Goal: Book appointment/travel/reservation

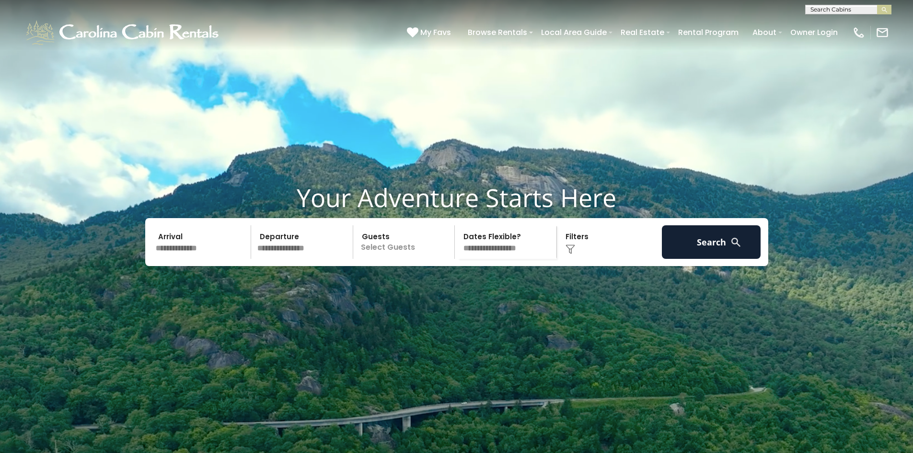
click at [213, 256] on input "text" at bounding box center [201, 242] width 99 height 34
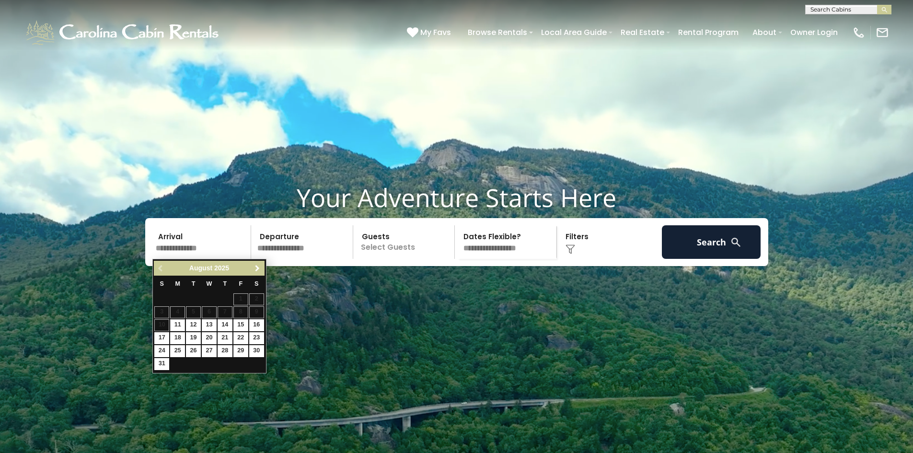
click at [258, 273] on link "Next" at bounding box center [258, 268] width 12 height 12
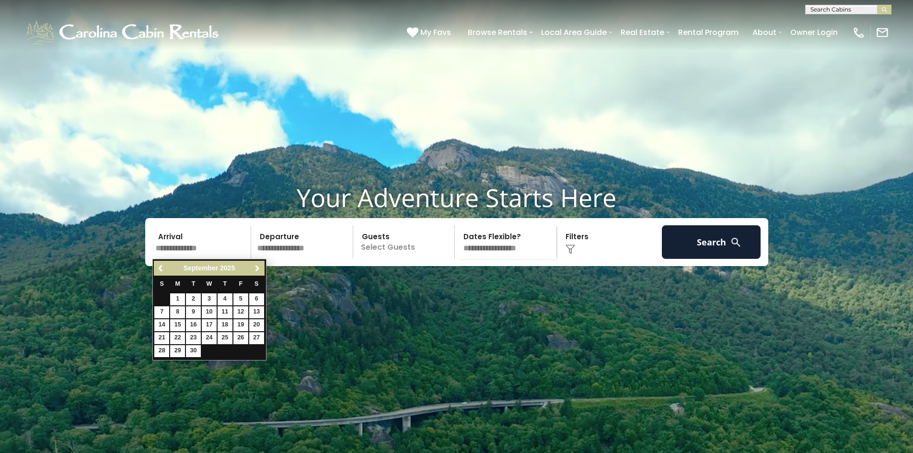
click at [258, 273] on link "Next" at bounding box center [258, 268] width 12 height 12
click at [229, 337] on link "23" at bounding box center [225, 338] width 15 height 12
type input "********"
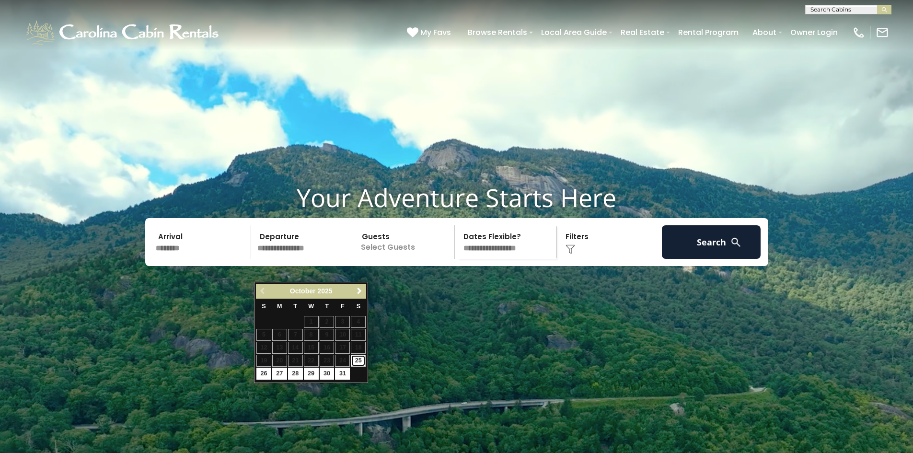
click at [357, 361] on link "25" at bounding box center [358, 361] width 15 height 12
type input "********"
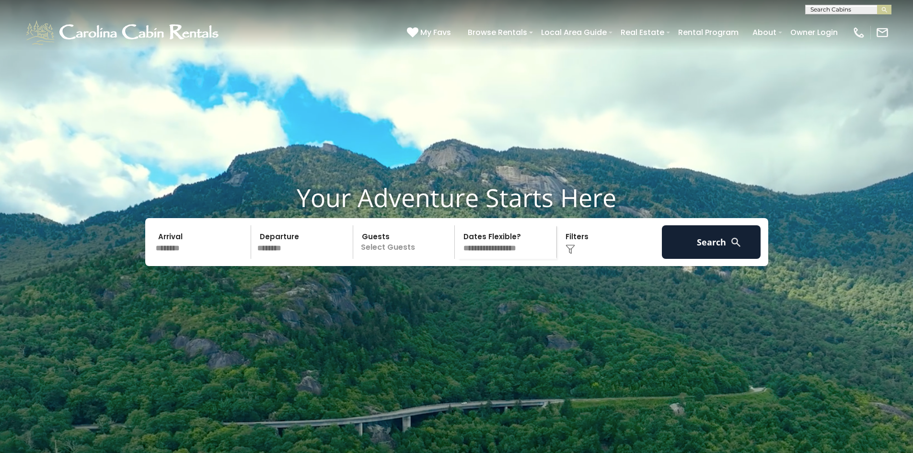
click at [413, 259] on p "Select Guests" at bounding box center [405, 242] width 99 height 34
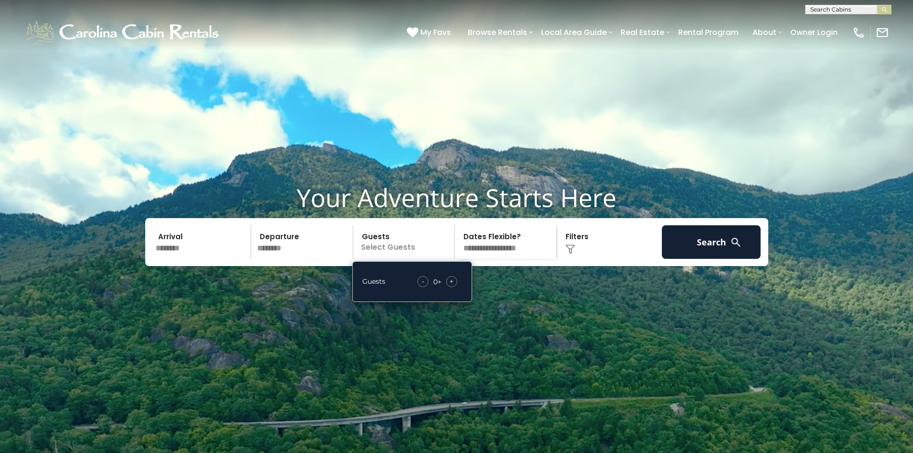
click at [451, 286] on span "+" at bounding box center [452, 282] width 4 height 10
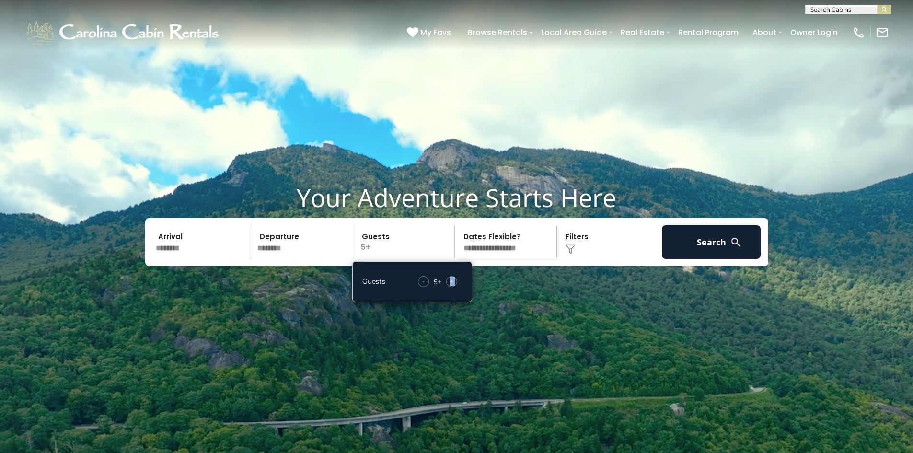
click at [451, 286] on span "+" at bounding box center [452, 282] width 4 height 10
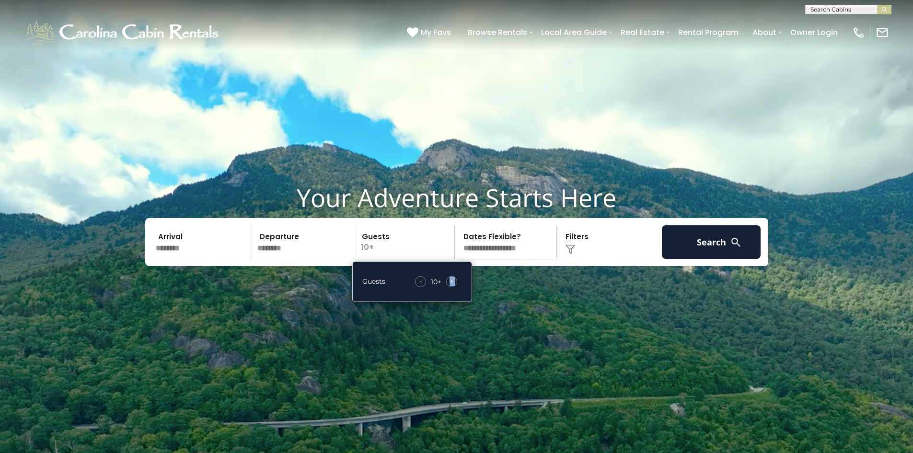
click at [451, 286] on span "+" at bounding box center [452, 282] width 4 height 10
click at [428, 287] on div "-" at bounding box center [422, 281] width 11 height 11
click at [453, 286] on span "+" at bounding box center [452, 282] width 4 height 10
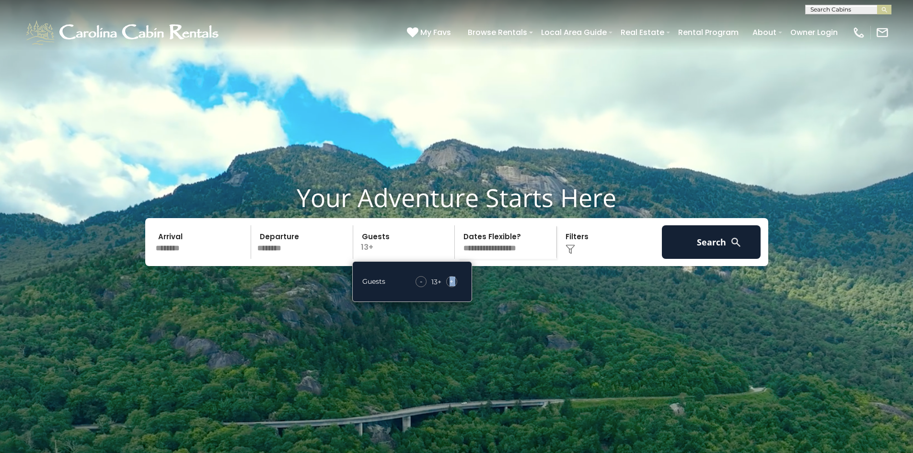
click at [453, 286] on span "+" at bounding box center [452, 282] width 4 height 10
click at [512, 259] on select "**********" at bounding box center [507, 242] width 99 height 34
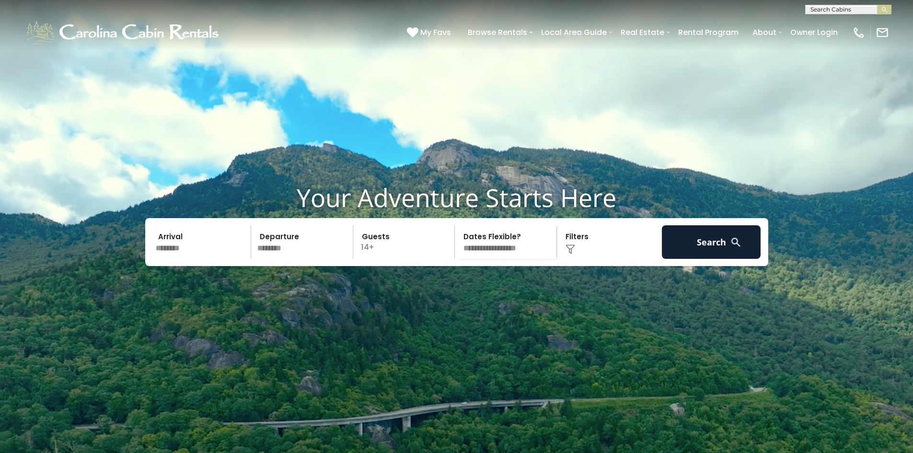
click at [512, 259] on select "**********" at bounding box center [507, 242] width 99 height 34
click at [712, 259] on button "Search" at bounding box center [711, 242] width 99 height 34
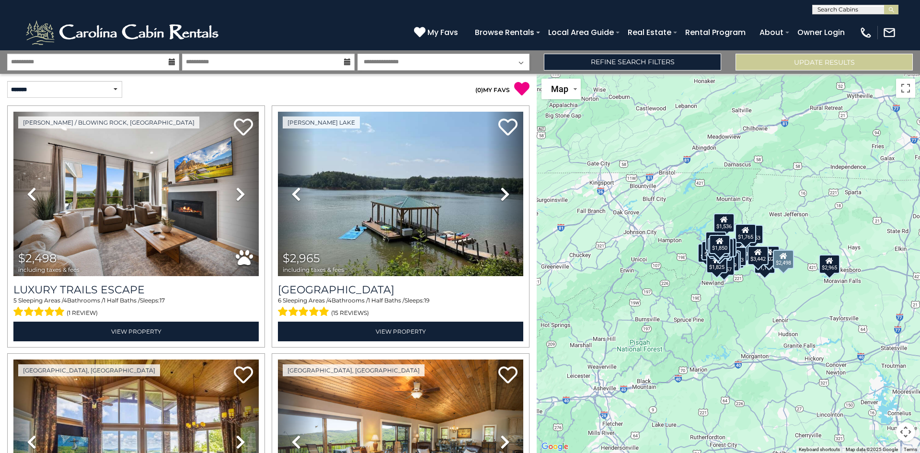
click at [236, 190] on icon at bounding box center [241, 193] width 10 height 15
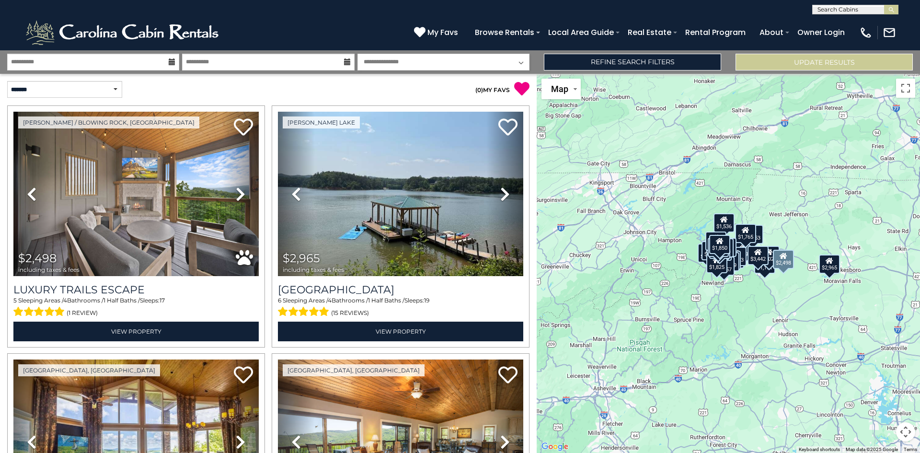
click at [236, 190] on icon at bounding box center [241, 193] width 10 height 15
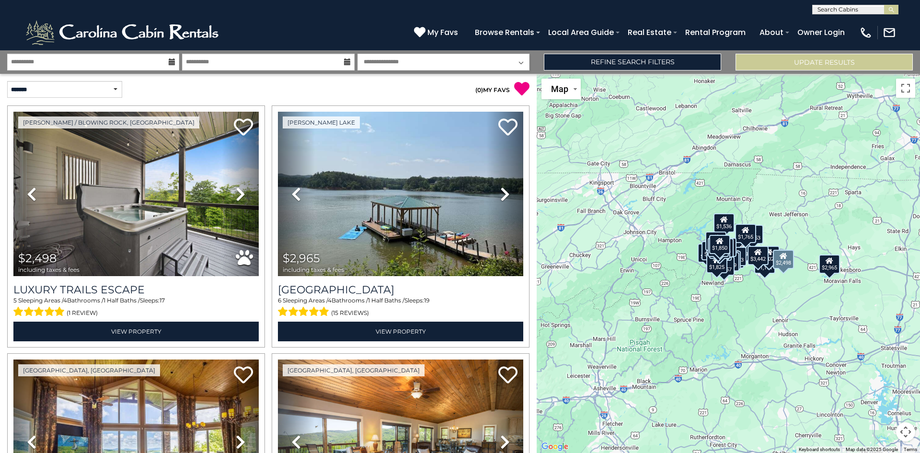
click at [236, 190] on icon at bounding box center [241, 193] width 10 height 15
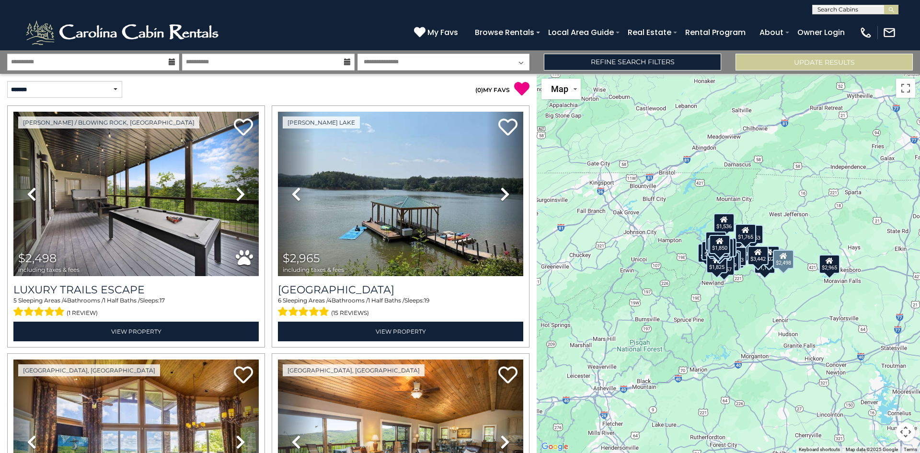
click at [236, 190] on icon at bounding box center [241, 193] width 10 height 15
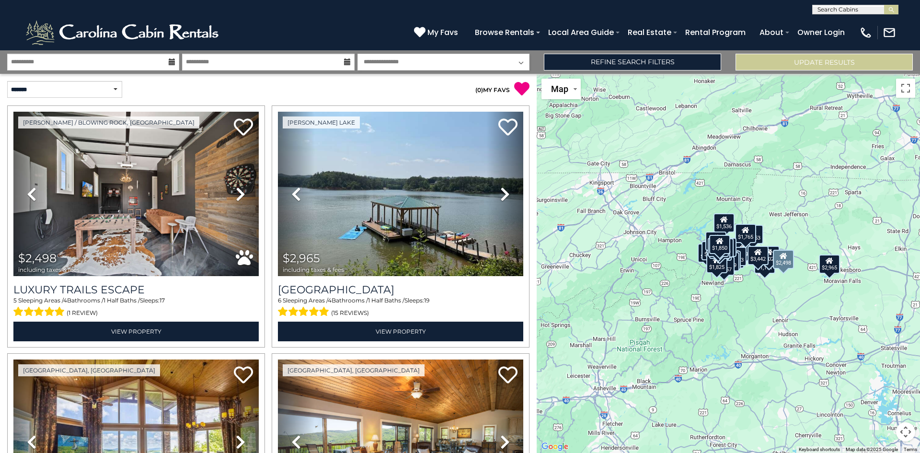
click at [236, 190] on icon at bounding box center [241, 193] width 10 height 15
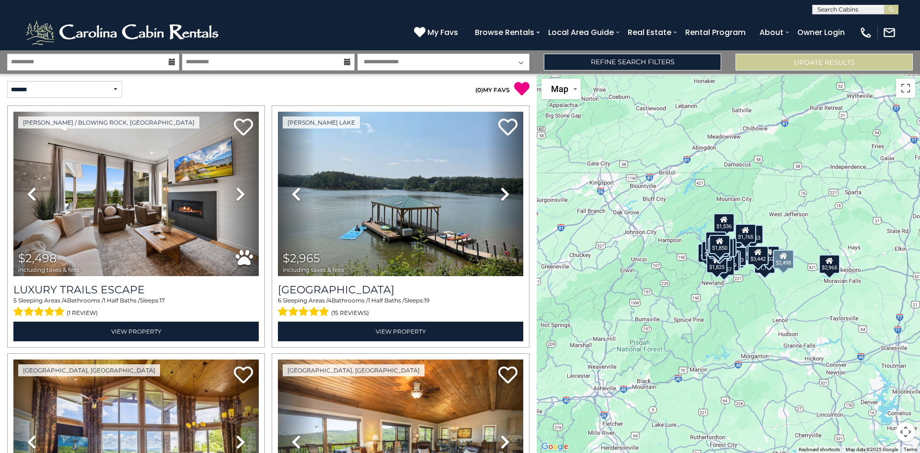
click at [236, 190] on icon at bounding box center [241, 193] width 10 height 15
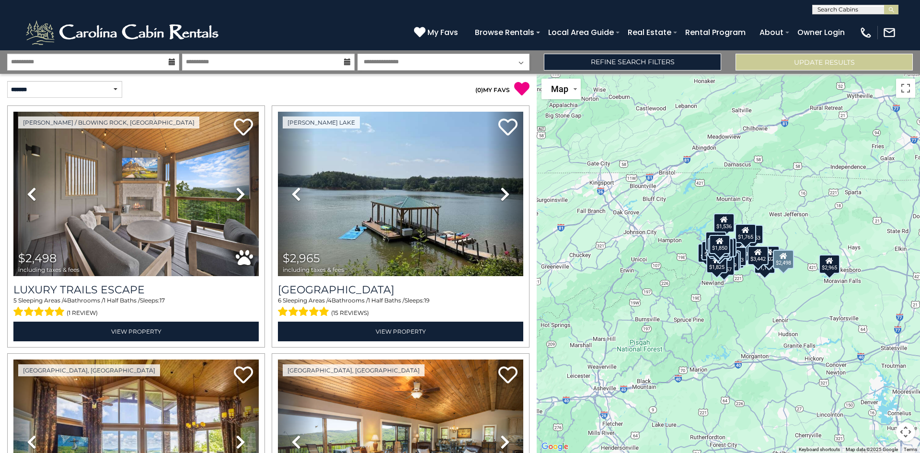
click at [238, 190] on icon at bounding box center [241, 193] width 10 height 15
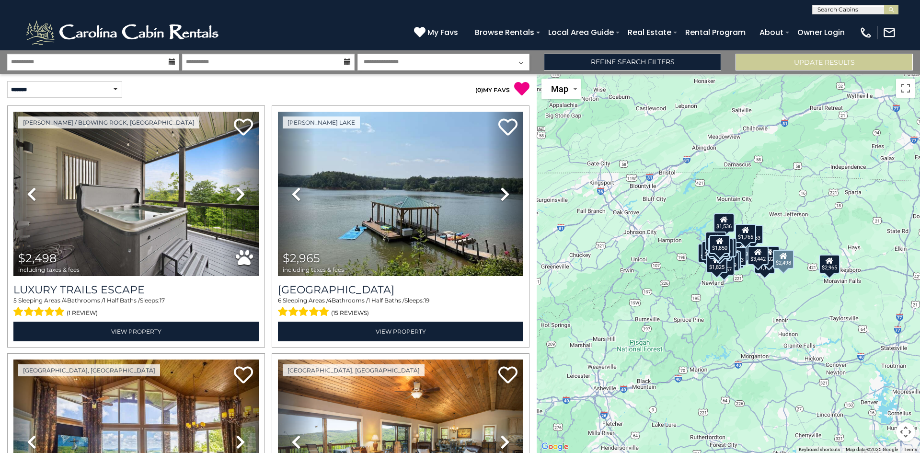
click at [238, 190] on icon at bounding box center [241, 193] width 10 height 15
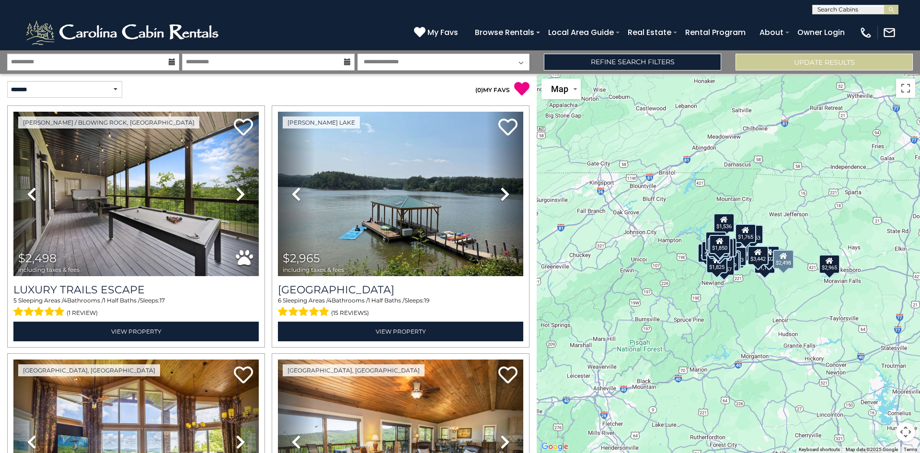
click at [238, 190] on icon at bounding box center [241, 193] width 10 height 15
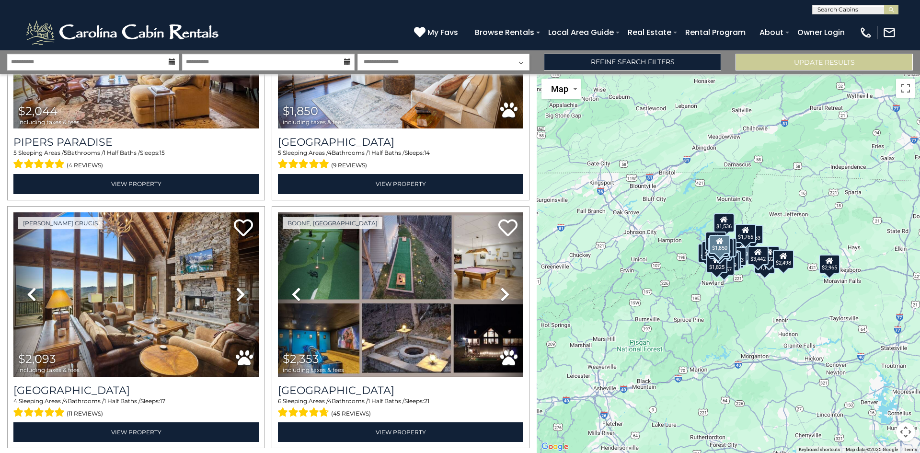
scroll to position [431, 0]
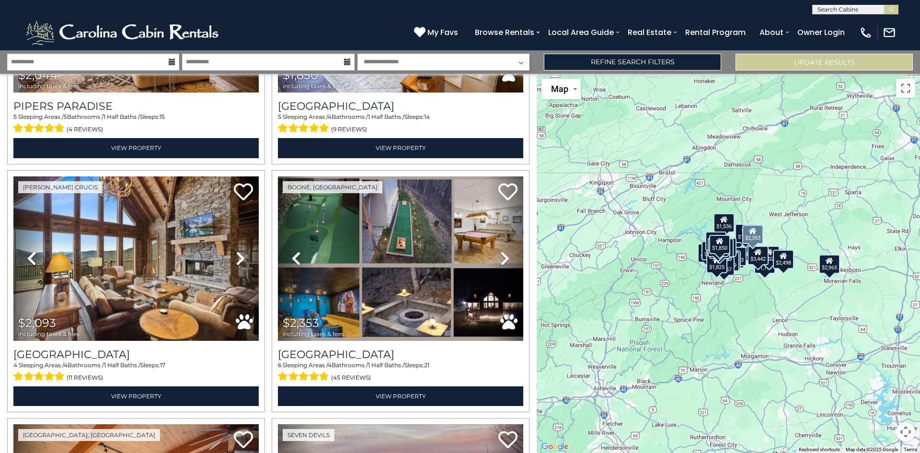
click at [501, 257] on icon at bounding box center [505, 258] width 10 height 15
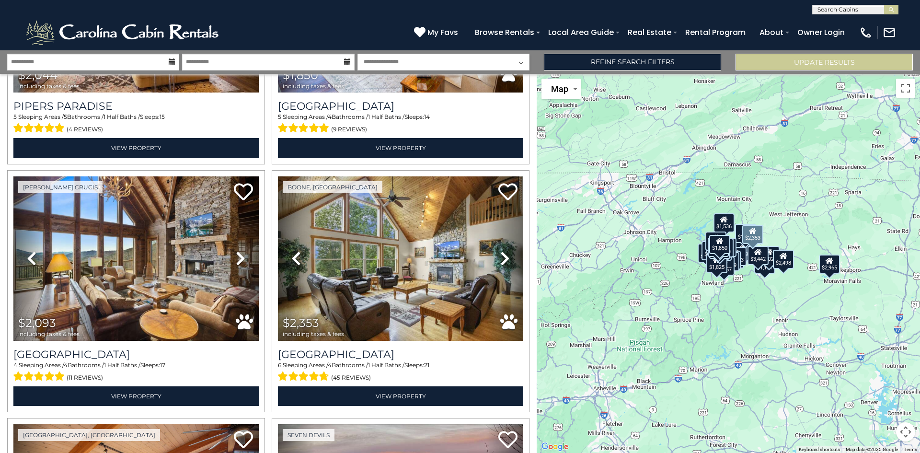
click at [501, 257] on icon at bounding box center [505, 258] width 10 height 15
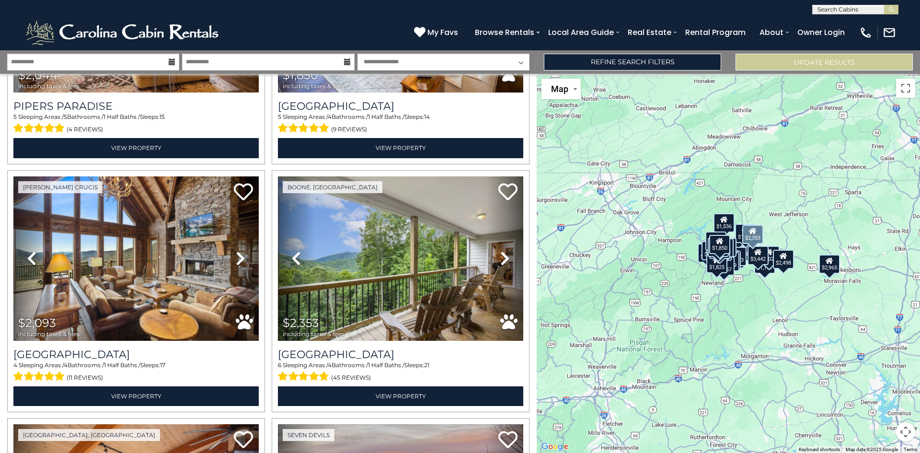
click at [501, 257] on icon at bounding box center [505, 258] width 10 height 15
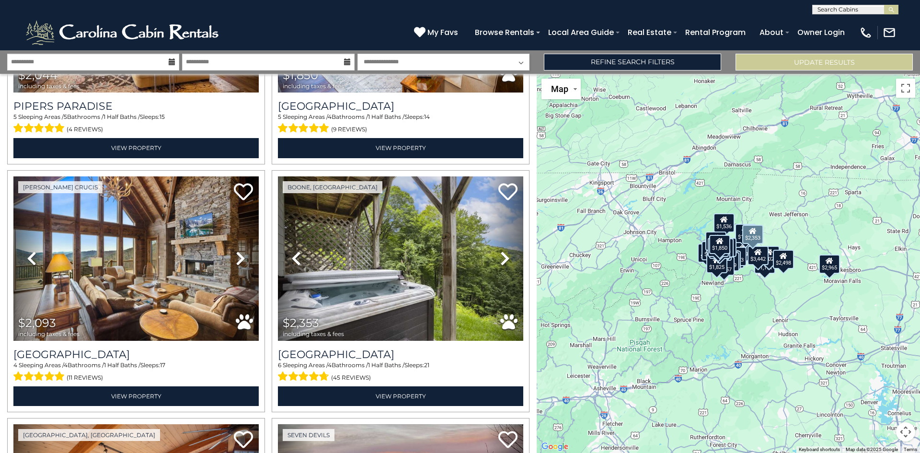
click at [501, 257] on icon at bounding box center [505, 258] width 10 height 15
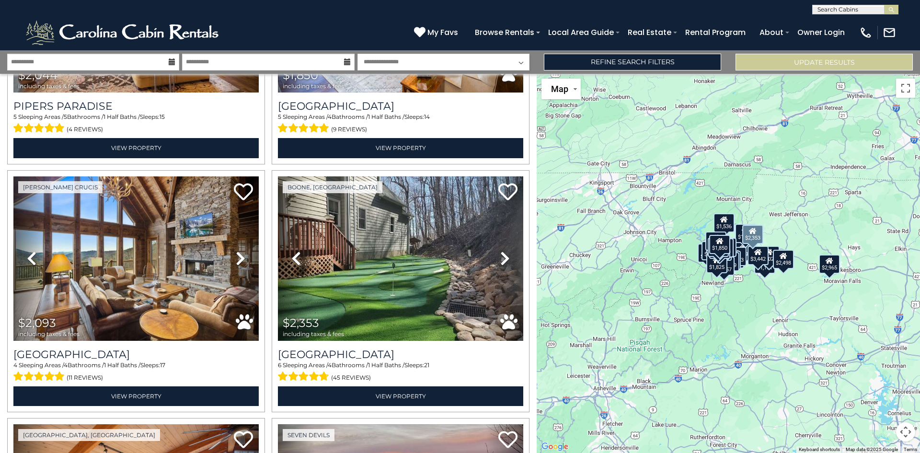
click at [501, 257] on icon at bounding box center [505, 258] width 10 height 15
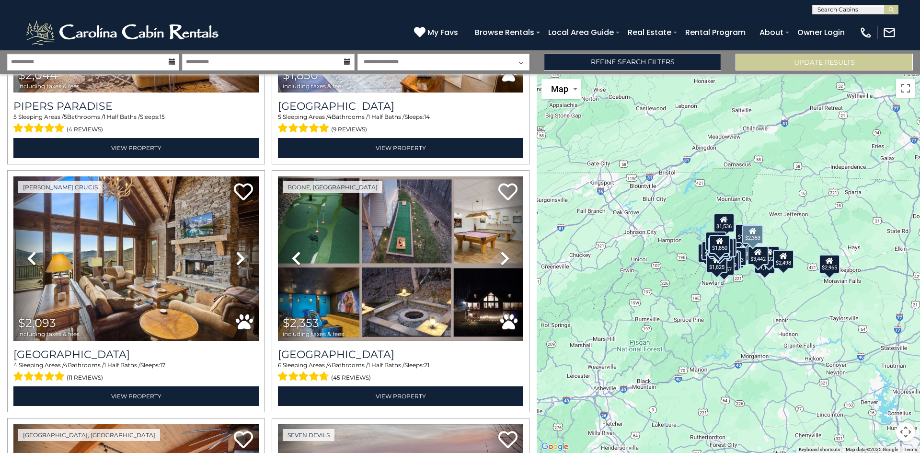
click at [501, 257] on icon at bounding box center [505, 258] width 10 height 15
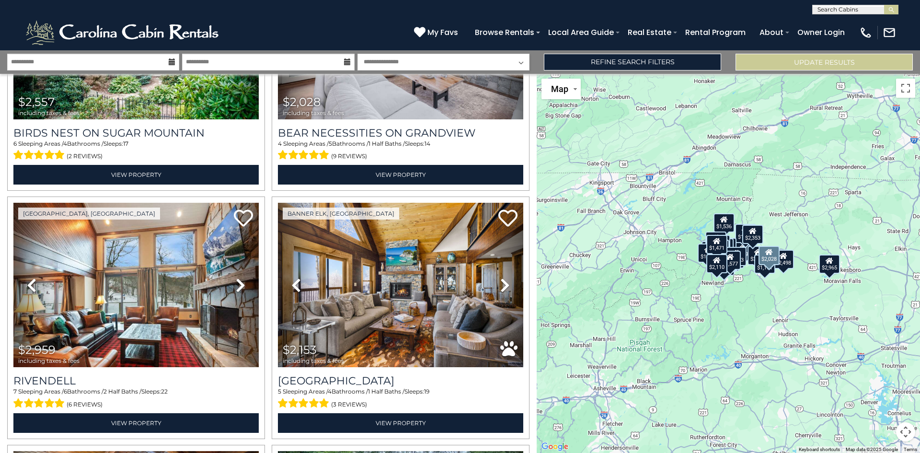
scroll to position [2732, 0]
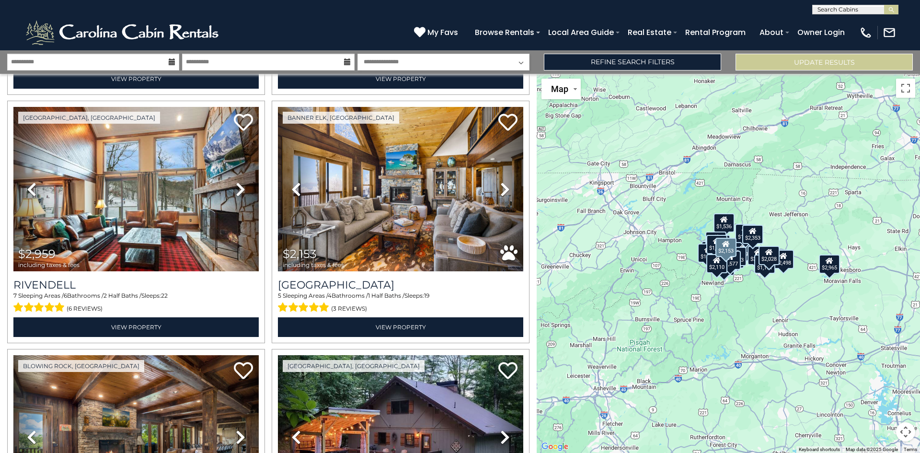
click at [510, 176] on link "Next" at bounding box center [505, 189] width 37 height 164
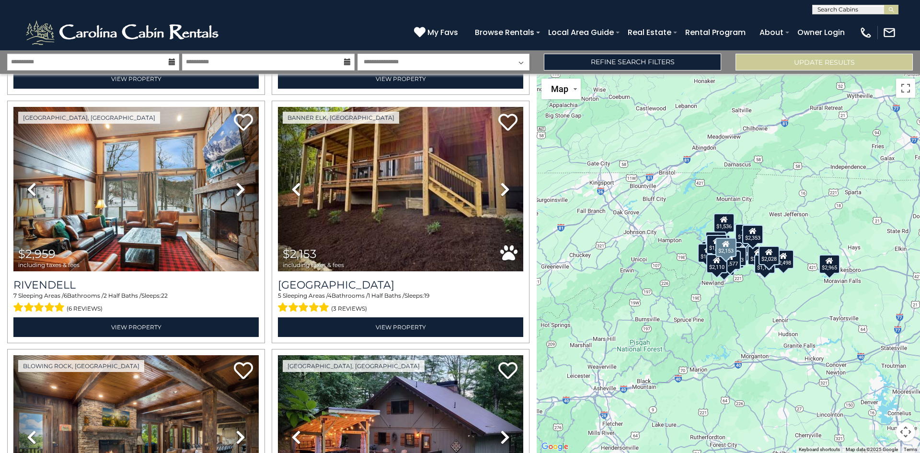
click at [510, 176] on link "Next" at bounding box center [505, 189] width 37 height 164
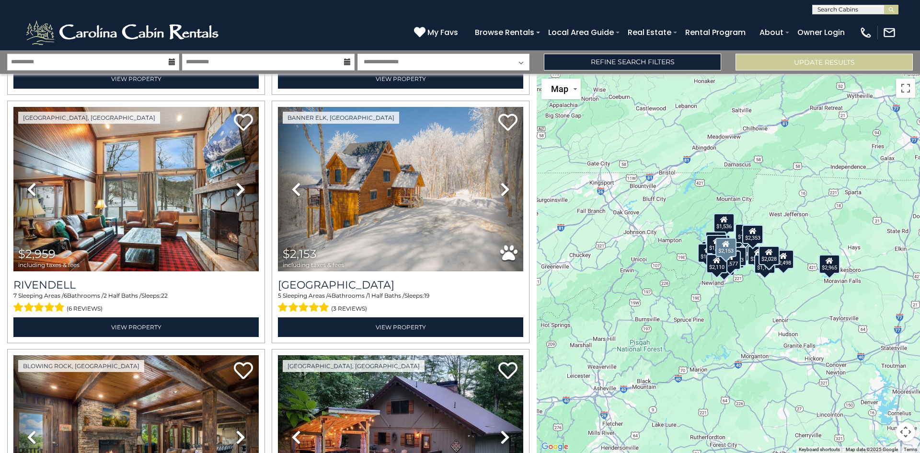
click at [510, 176] on link "Next" at bounding box center [505, 189] width 37 height 164
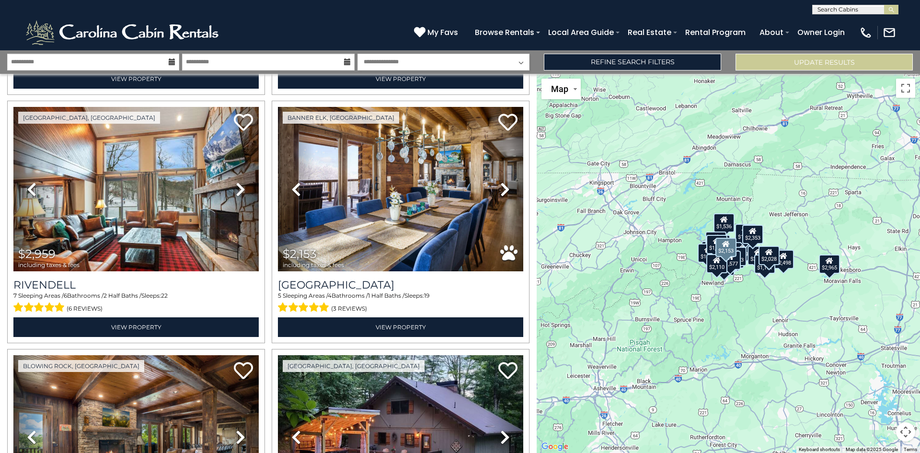
click at [510, 176] on link "Next" at bounding box center [505, 189] width 37 height 164
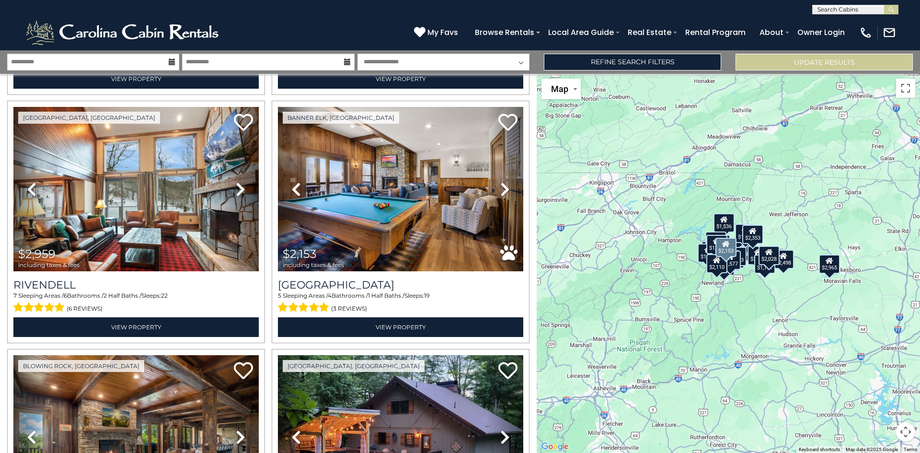
click at [510, 176] on link "Next" at bounding box center [505, 189] width 37 height 164
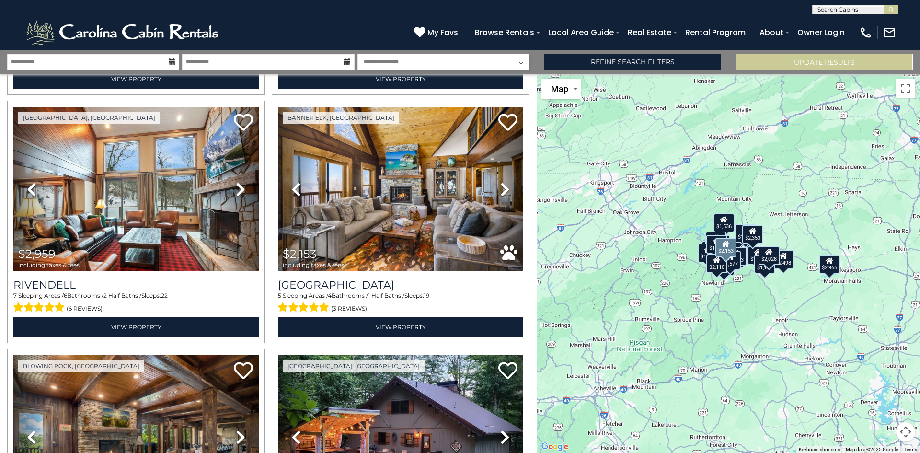
click at [510, 176] on link "Next" at bounding box center [505, 189] width 37 height 164
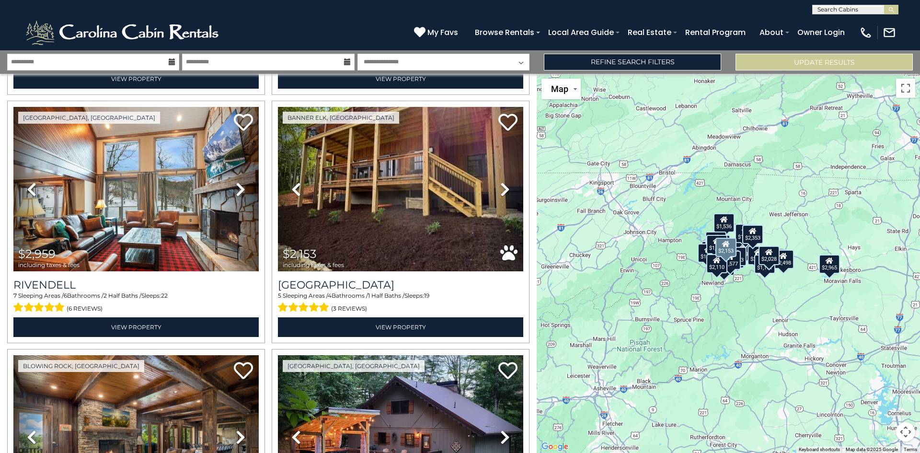
click at [510, 176] on link "Next" at bounding box center [505, 189] width 37 height 164
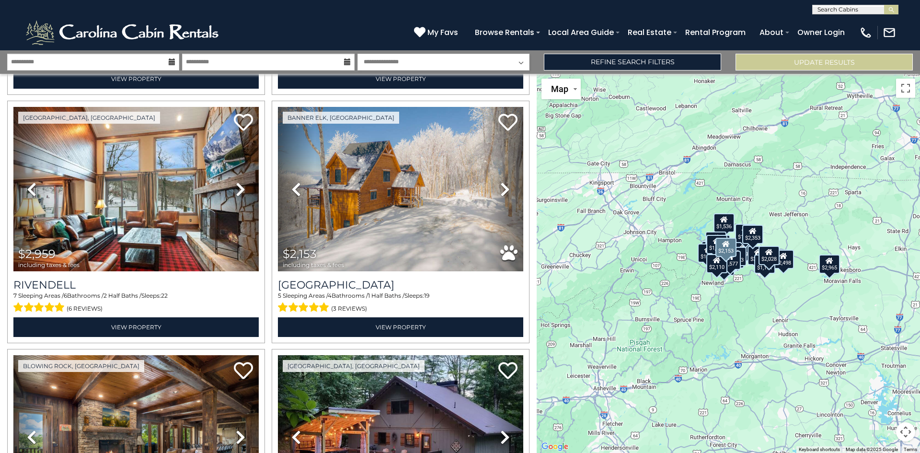
click at [510, 176] on link "Next" at bounding box center [505, 189] width 37 height 164
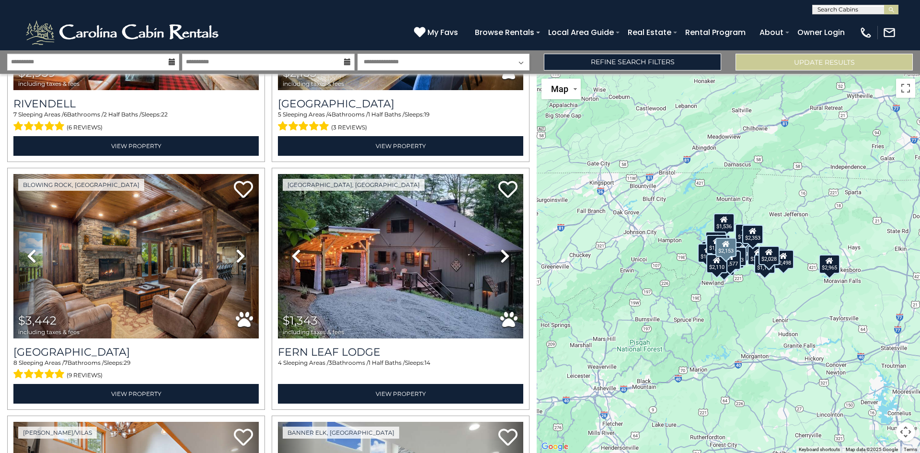
scroll to position [2924, 0]
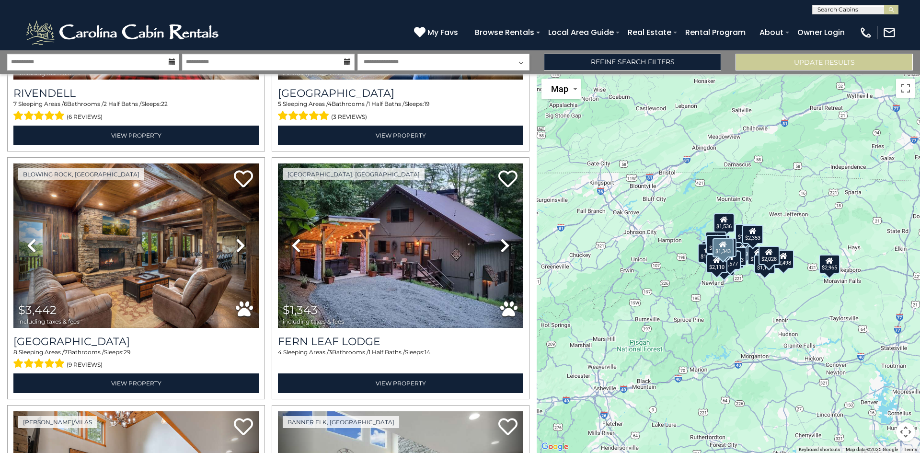
click at [500, 238] on icon at bounding box center [505, 245] width 10 height 15
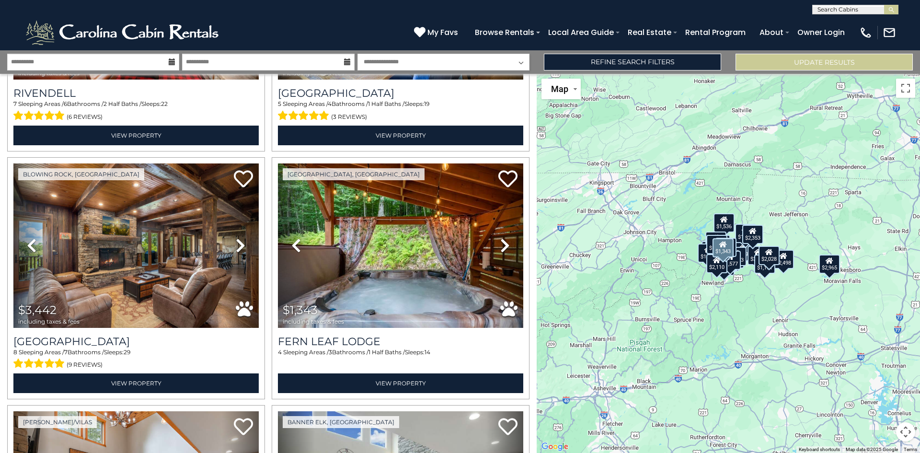
click at [500, 238] on icon at bounding box center [505, 245] width 10 height 15
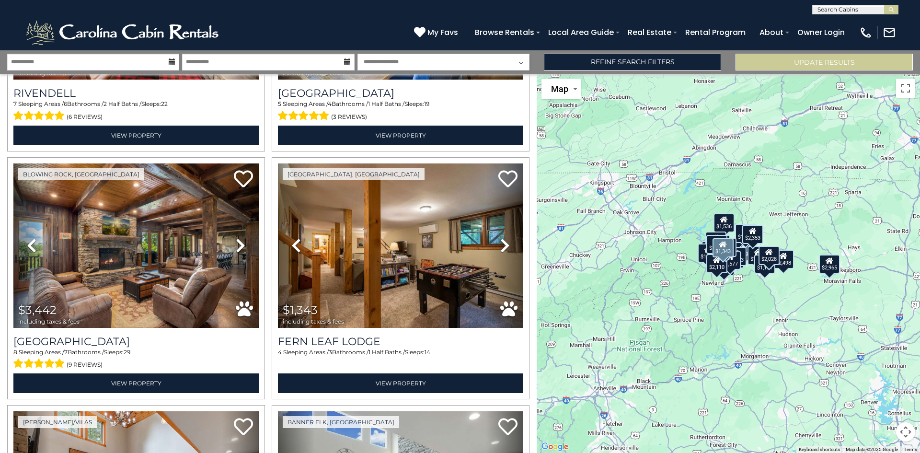
click at [500, 238] on icon at bounding box center [505, 245] width 10 height 15
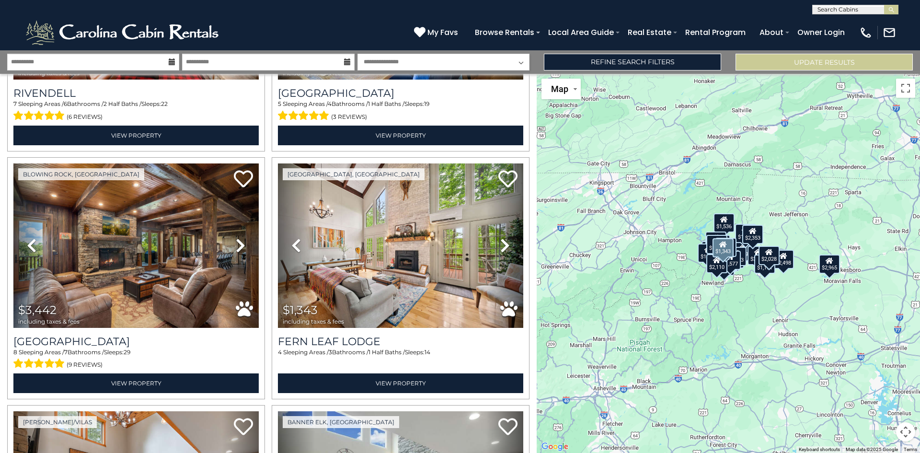
click at [500, 238] on icon at bounding box center [505, 245] width 10 height 15
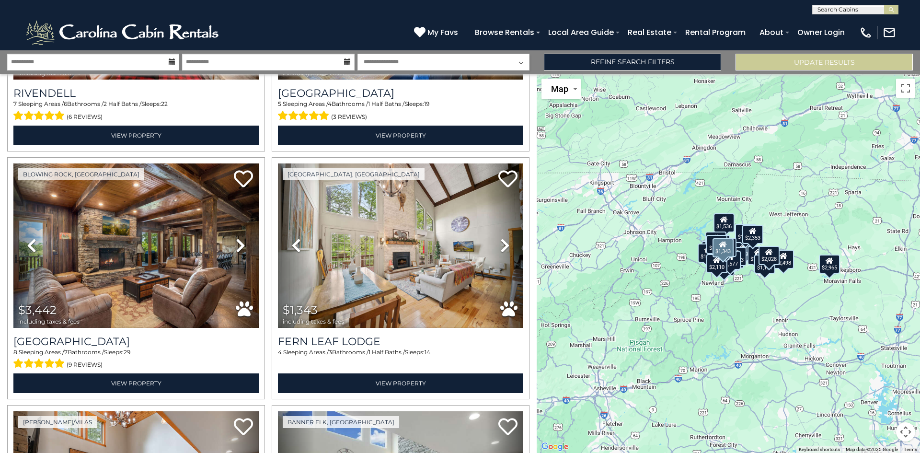
click at [500, 238] on icon at bounding box center [505, 245] width 10 height 15
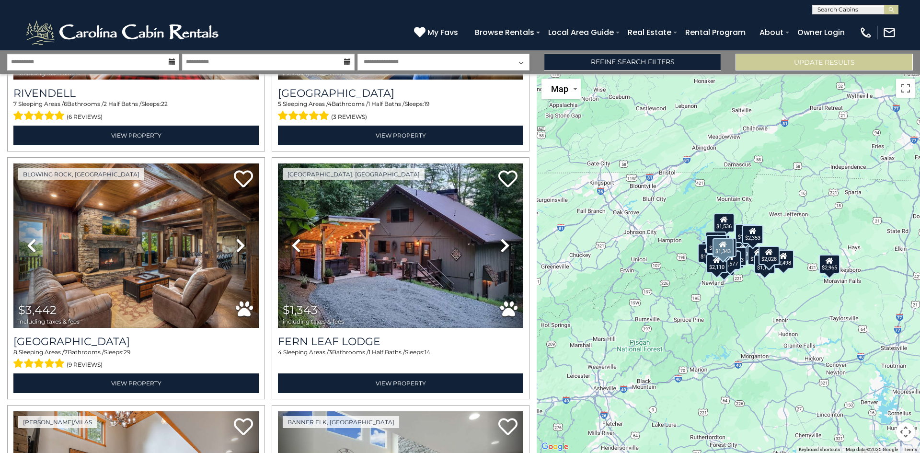
click at [500, 238] on icon at bounding box center [505, 245] width 10 height 15
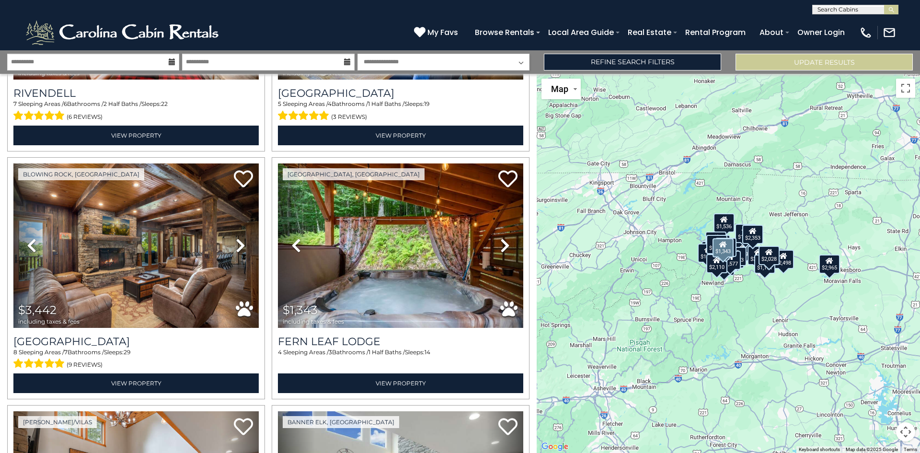
click at [500, 238] on icon at bounding box center [505, 245] width 10 height 15
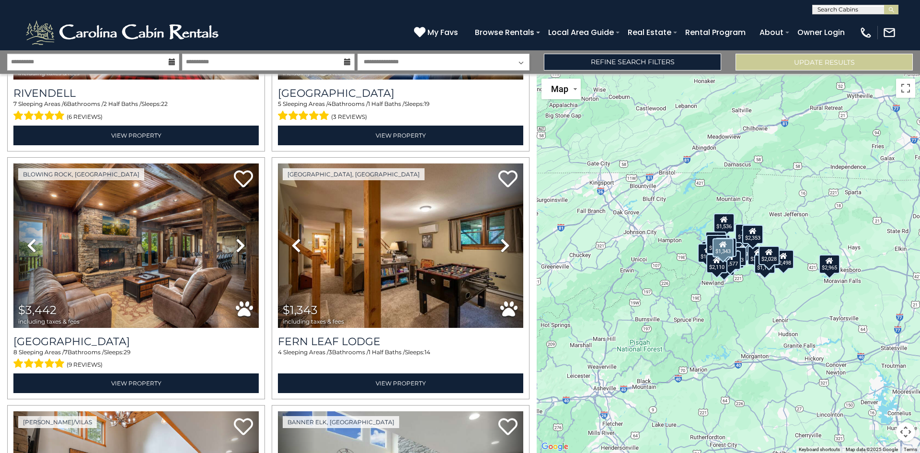
click at [500, 238] on icon at bounding box center [505, 245] width 10 height 15
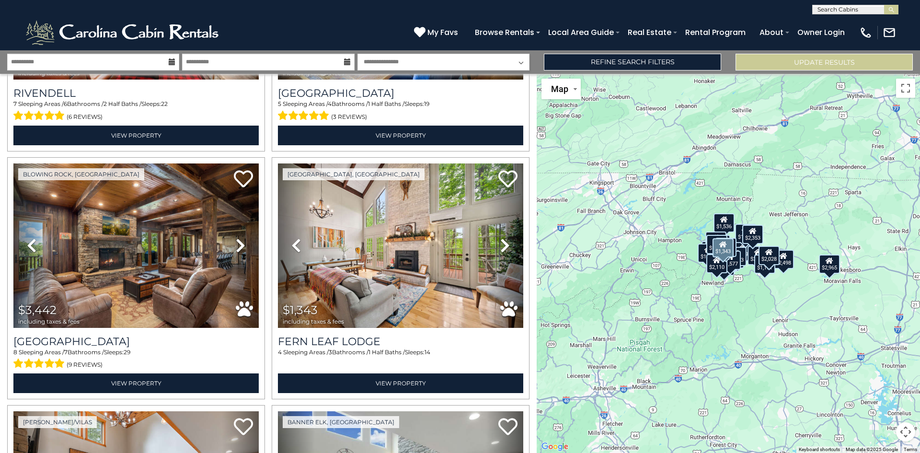
click at [500, 238] on icon at bounding box center [505, 245] width 10 height 15
